Goal: Task Accomplishment & Management: Manage account settings

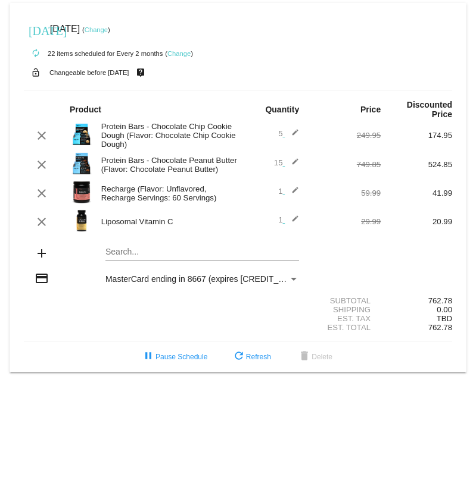
click at [295, 198] on mat-icon "edit" at bounding box center [292, 193] width 14 height 14
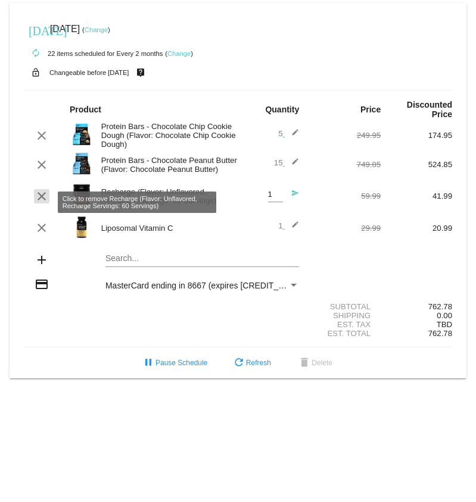
click at [39, 201] on mat-icon "clear" at bounding box center [42, 196] width 14 height 14
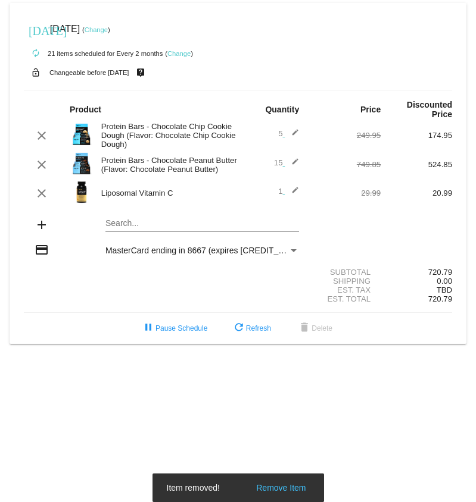
click at [124, 225] on mat-card "[DATE] [DATE] ( Change ) autorenew 21 items scheduled for Every 2 months ( Chan…" at bounding box center [238, 173] width 457 height 341
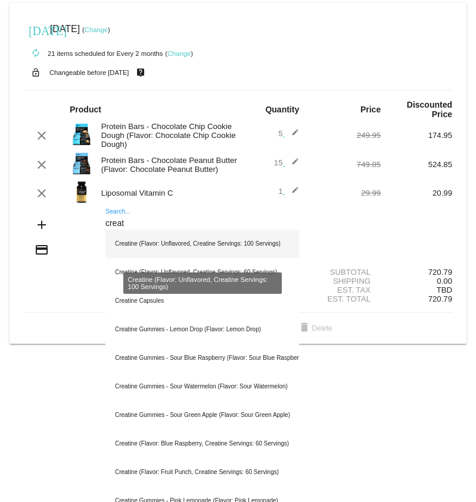
type input "creat"
click at [274, 255] on div "Creatine (Flavor: Unflavored, Creatine Servings: 100 Servings)" at bounding box center [201, 244] width 193 height 29
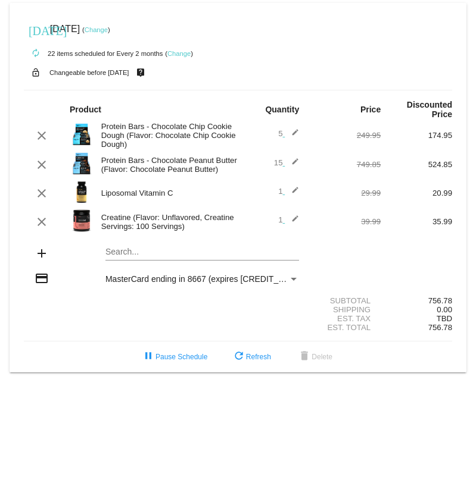
click at [294, 89] on mat-icon "edit" at bounding box center [292, 222] width 14 height 14
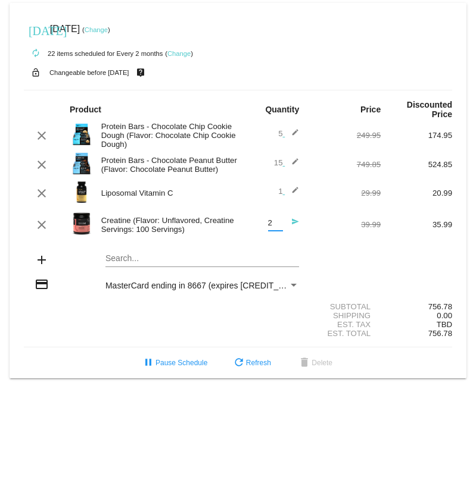
click at [279, 89] on input "2" at bounding box center [275, 223] width 15 height 9
type input "3"
click at [279, 89] on input "3" at bounding box center [275, 223] width 15 height 9
click at [292, 89] on mat-icon "send" at bounding box center [292, 225] width 14 height 14
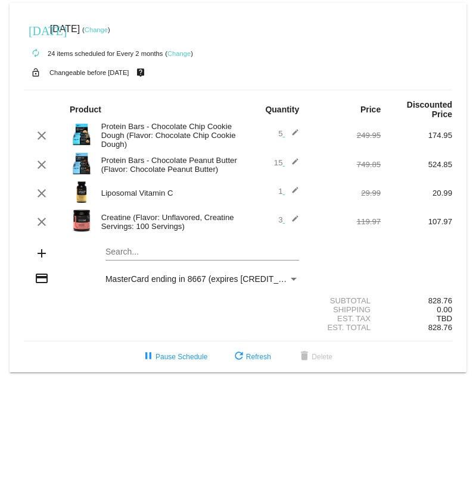
click at [297, 89] on mat-icon "edit" at bounding box center [292, 136] width 14 height 14
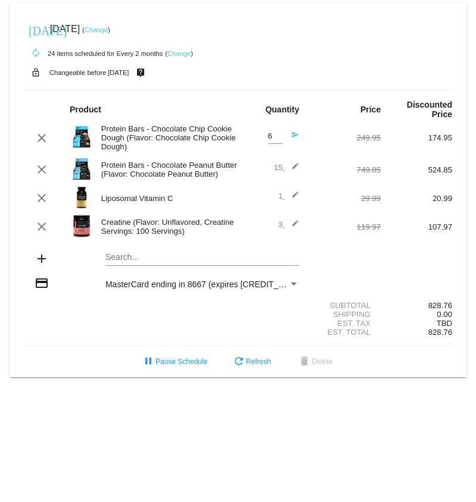
click at [279, 89] on input "6" at bounding box center [275, 136] width 15 height 9
click at [279, 89] on input "7" at bounding box center [275, 136] width 15 height 9
click at [279, 89] on input "8" at bounding box center [275, 136] width 15 height 9
click at [279, 89] on input "9" at bounding box center [275, 136] width 15 height 9
type input "10"
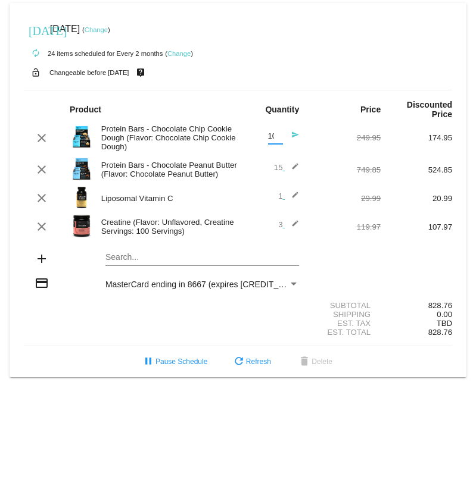
click at [279, 89] on input "10" at bounding box center [275, 136] width 15 height 9
click at [295, 89] on mat-icon "send" at bounding box center [292, 138] width 14 height 14
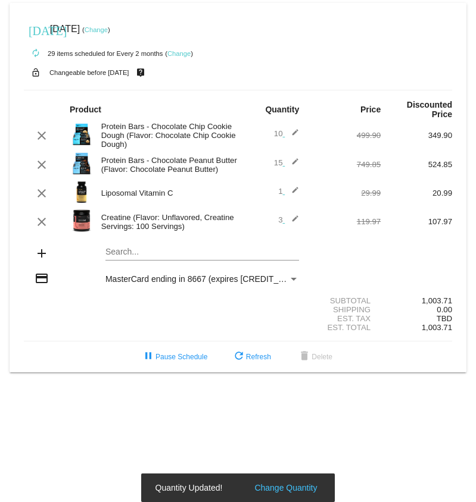
click at [292, 89] on mat-icon "edit" at bounding box center [292, 165] width 14 height 14
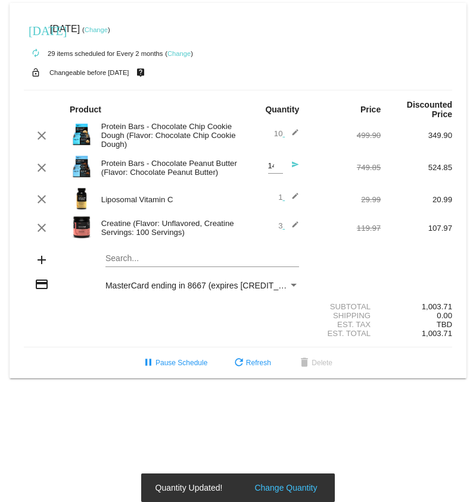
click at [277, 89] on input "14" at bounding box center [275, 166] width 15 height 9
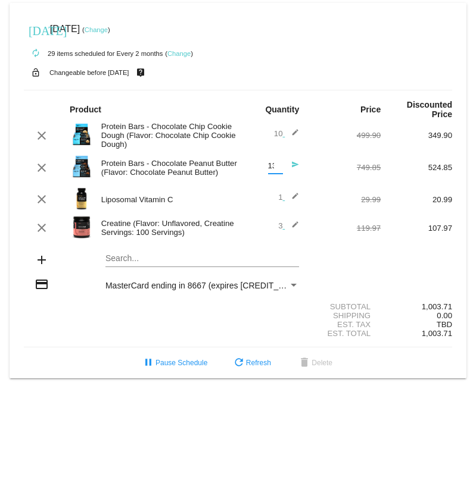
click at [277, 89] on input "13" at bounding box center [275, 166] width 15 height 9
click at [277, 89] on input "12" at bounding box center [275, 166] width 15 height 9
click at [277, 89] on input "11" at bounding box center [275, 166] width 15 height 9
type input "10"
click at [277, 89] on input "10" at bounding box center [275, 166] width 15 height 9
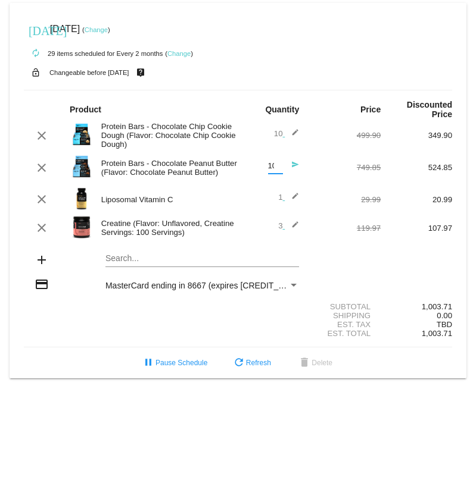
click at [292, 89] on mat-icon "send" at bounding box center [292, 168] width 14 height 14
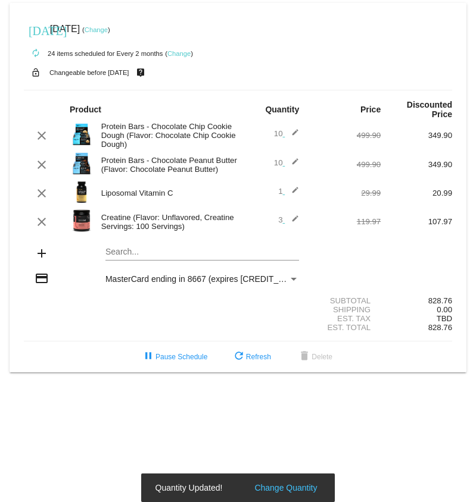
click at [132, 89] on mat-card "today Aug 30 2025 ( Change ) autorenew 24 items scheduled for Every 2 months ( …" at bounding box center [238, 188] width 457 height 370
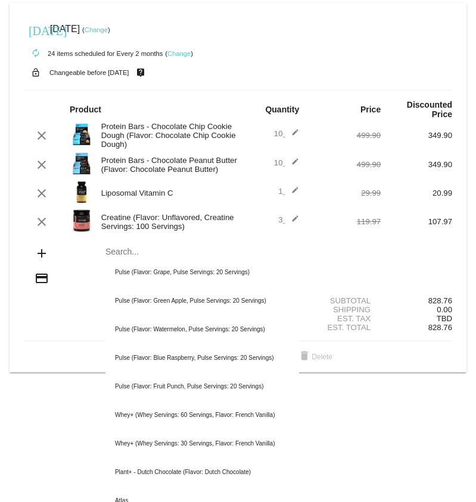
click at [54, 89] on div "Shipping 0.00" at bounding box center [238, 309] width 428 height 9
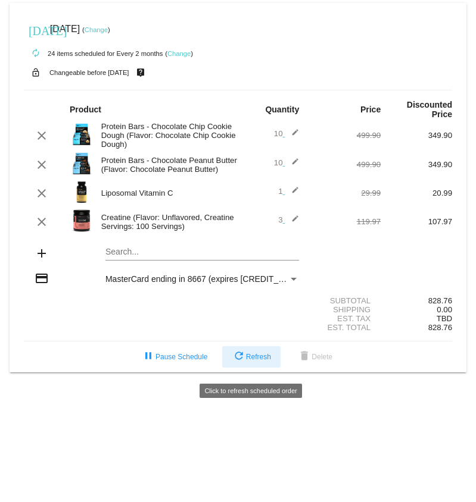
click at [248, 89] on span "refresh Refresh" at bounding box center [251, 357] width 39 height 8
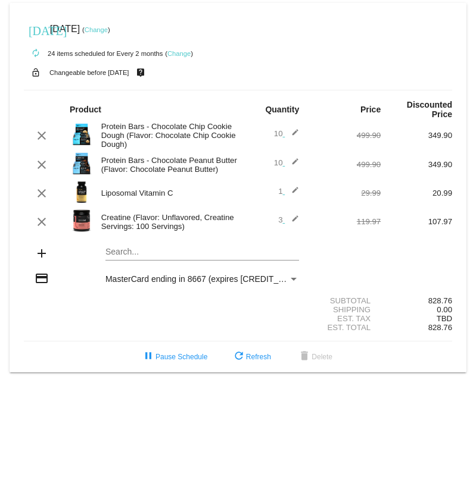
click at [108, 30] on link "Change" at bounding box center [96, 29] width 23 height 7
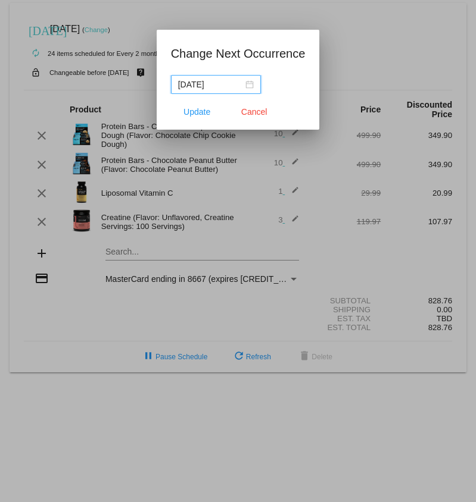
click at [246, 85] on div "2025-08-30" at bounding box center [216, 84] width 76 height 13
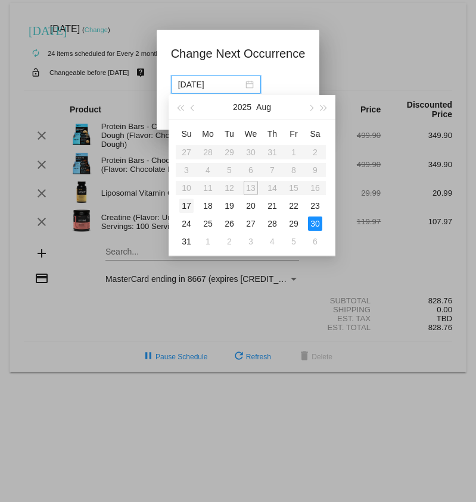
click at [188, 89] on div "17" at bounding box center [186, 206] width 14 height 14
type input "2025-08-17"
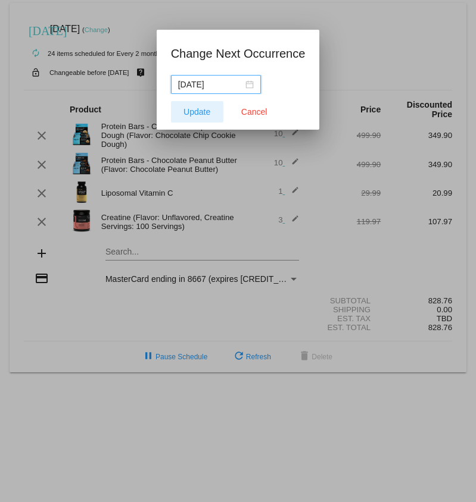
click at [194, 89] on button "Update" at bounding box center [197, 111] width 52 height 21
